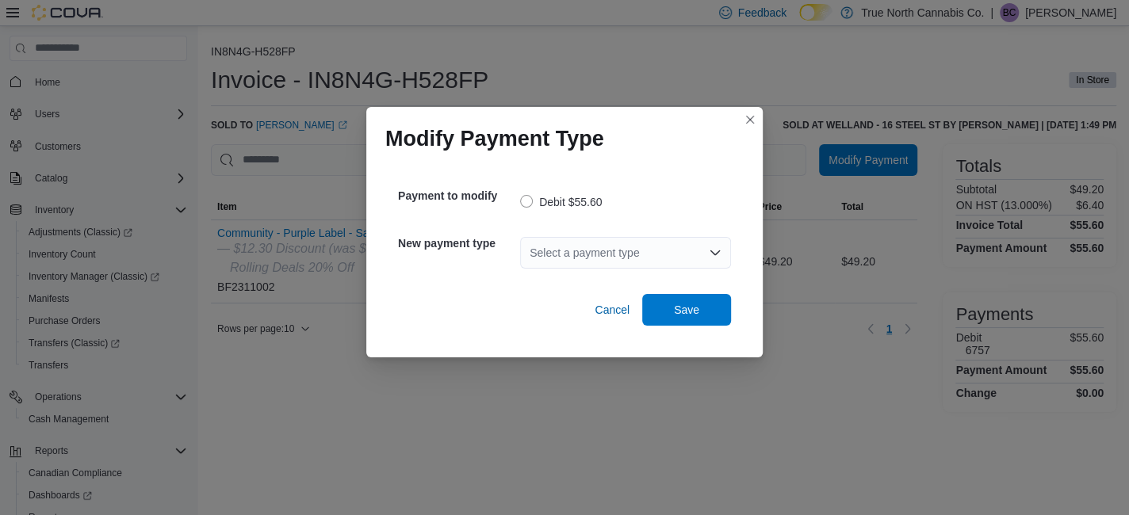
click at [636, 251] on div "Select a payment type" at bounding box center [625, 253] width 211 height 32
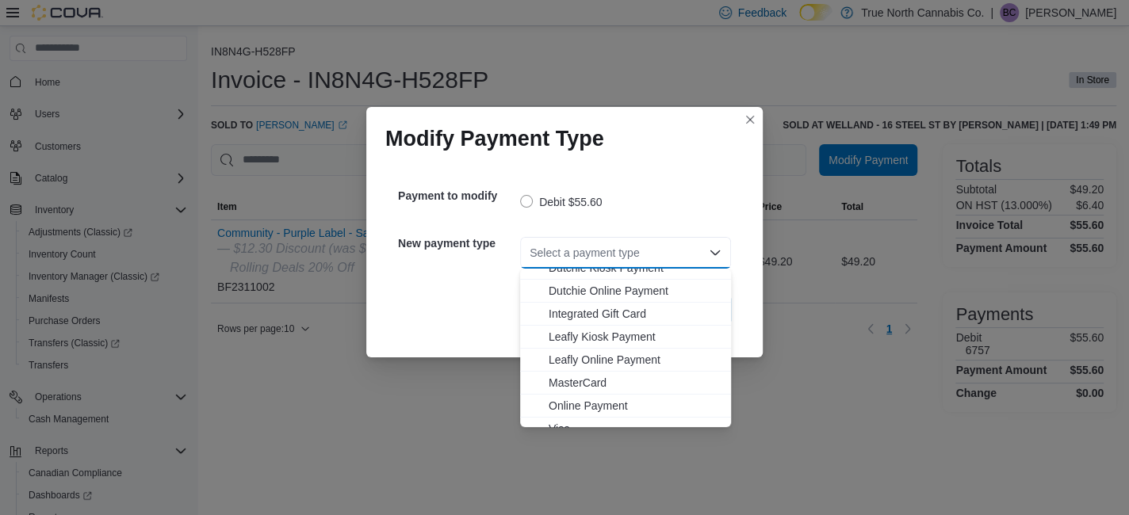
scroll to position [94, 0]
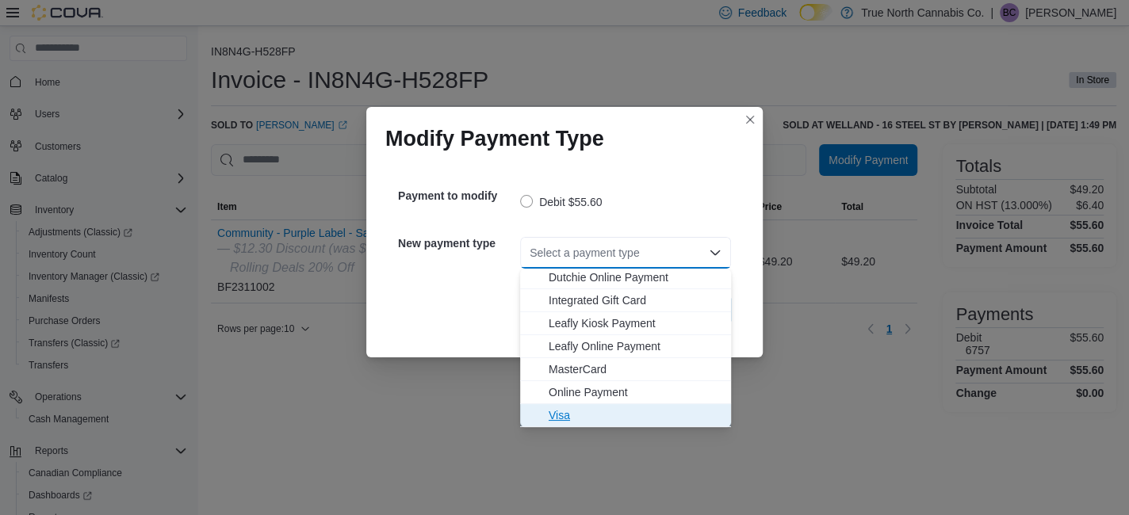
click at [628, 409] on span "Visa" at bounding box center [635, 416] width 173 height 16
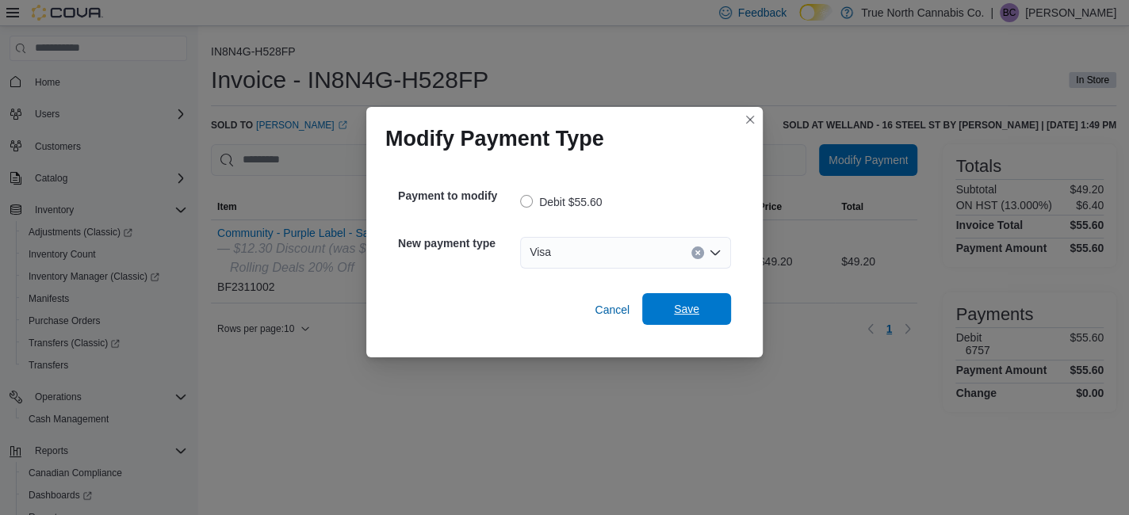
click at [687, 317] on span "Save" at bounding box center [687, 309] width 70 height 32
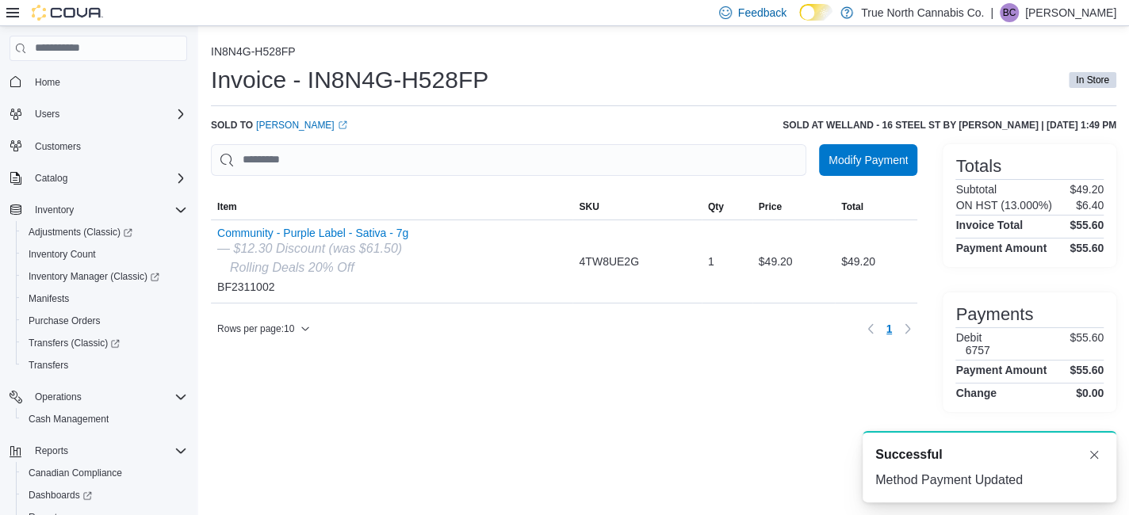
scroll to position [0, 0]
